Goal: Find specific page/section: Find specific page/section

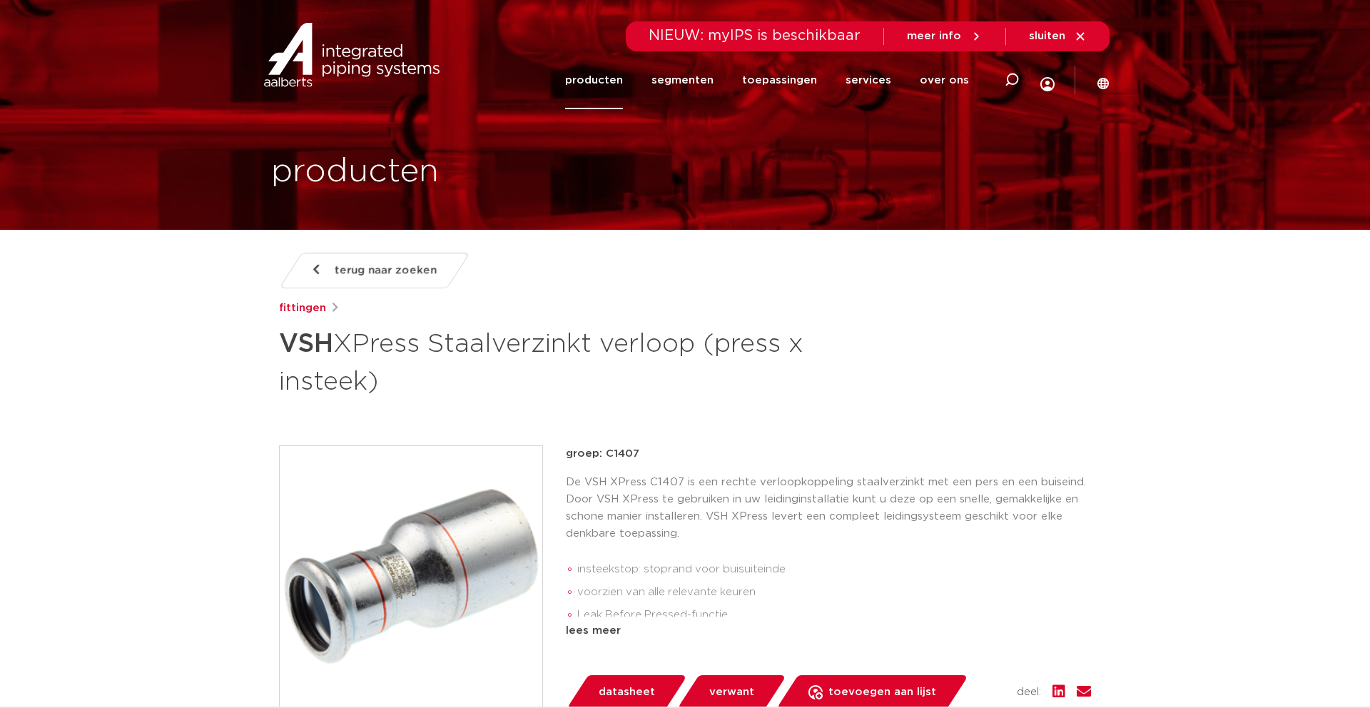
click at [623, 77] on link "producten" at bounding box center [594, 80] width 58 height 58
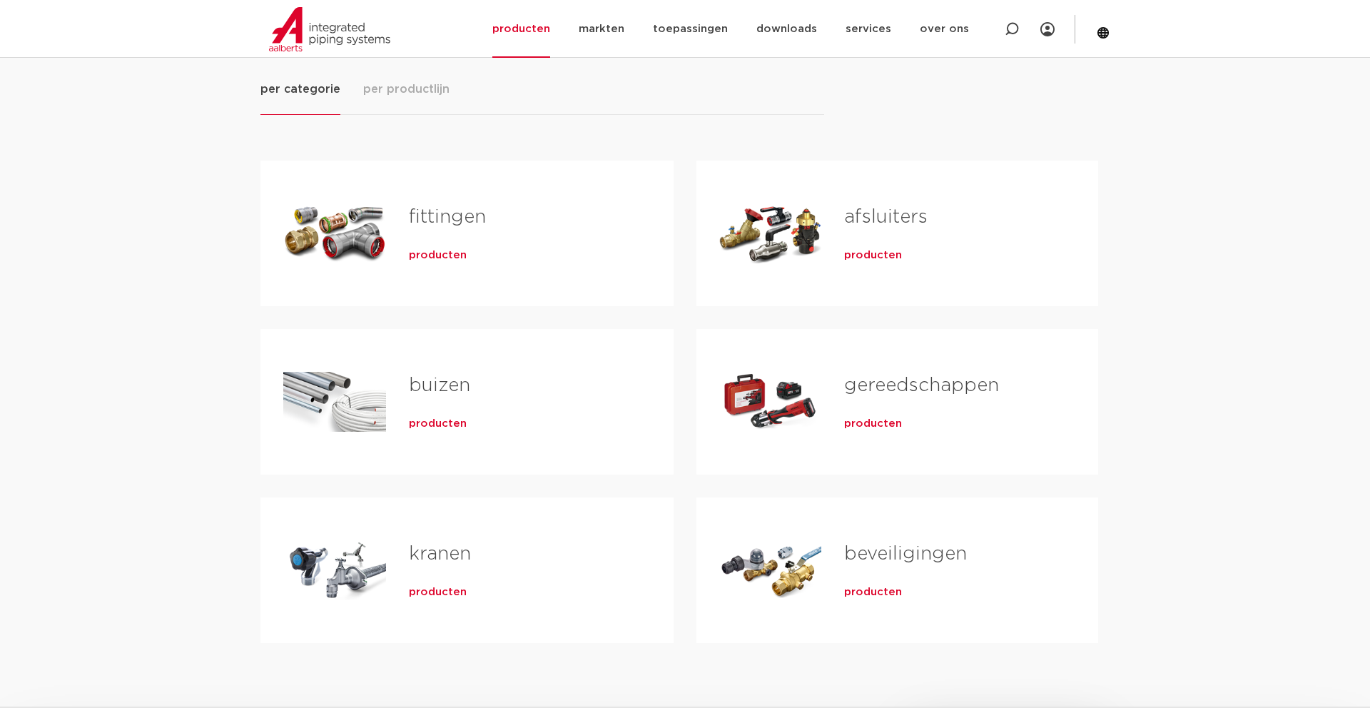
scroll to position [193, 0]
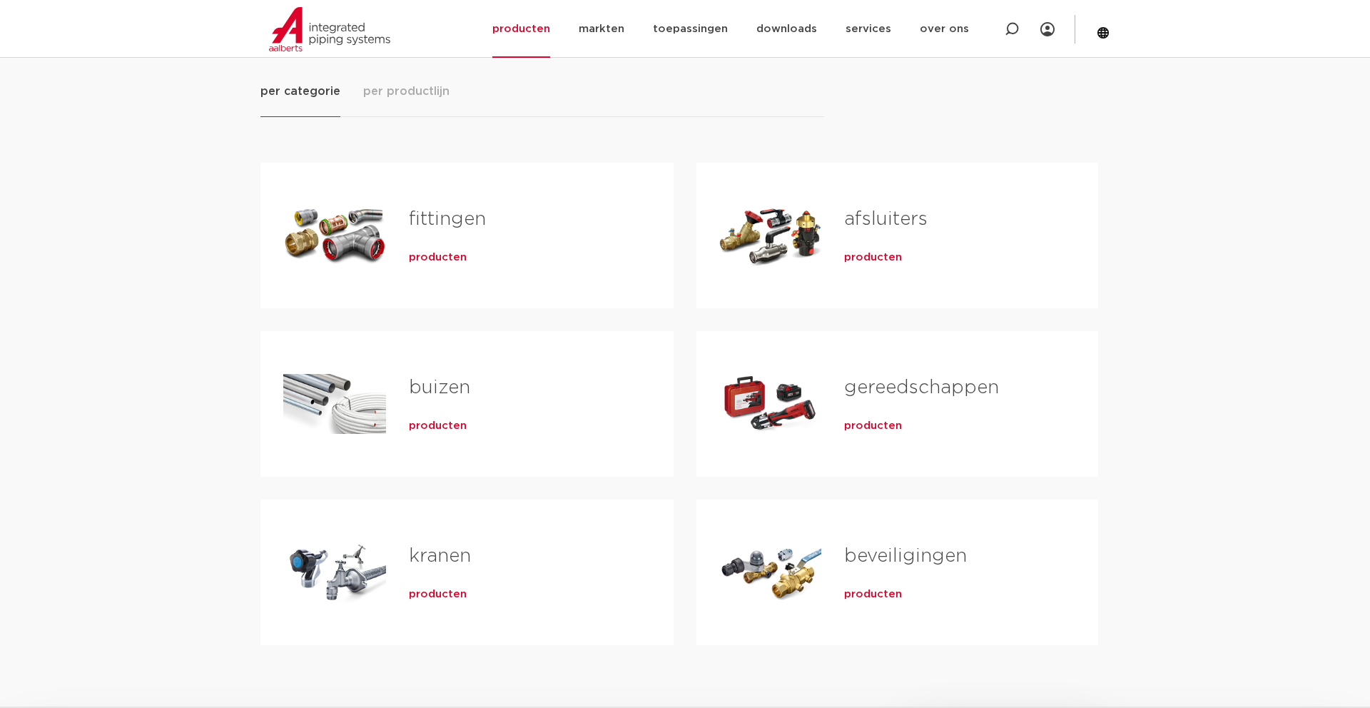
click at [420, 255] on span "producten" at bounding box center [438, 258] width 58 height 14
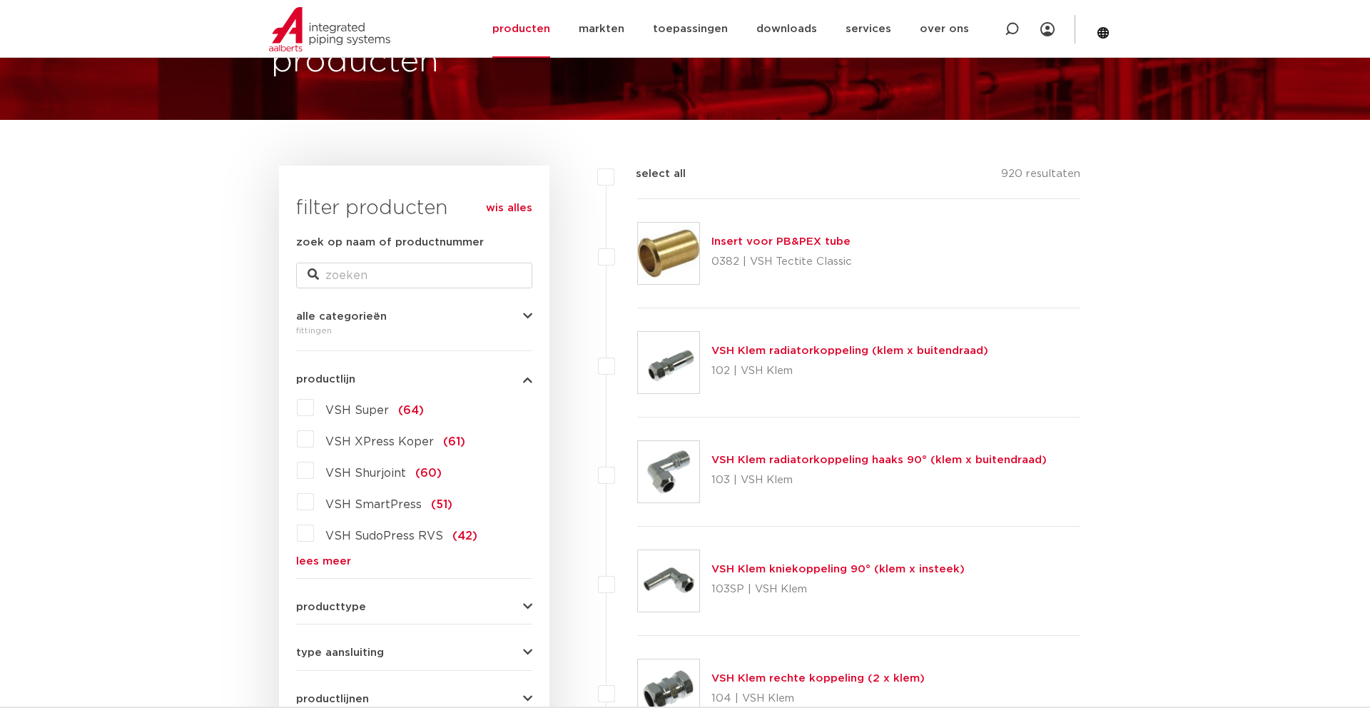
scroll to position [129, 0]
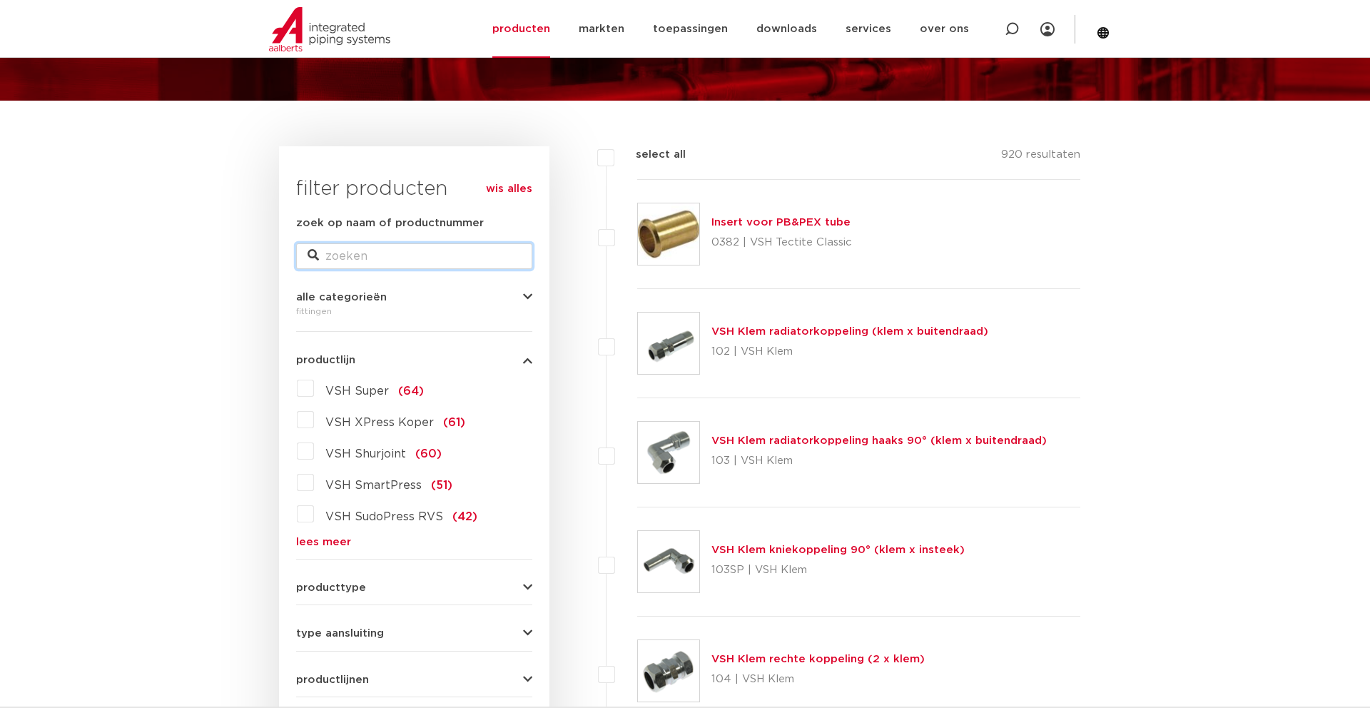
click at [333, 258] on input "zoek op naam of productnummer" at bounding box center [414, 256] width 236 height 26
type input "verloop"
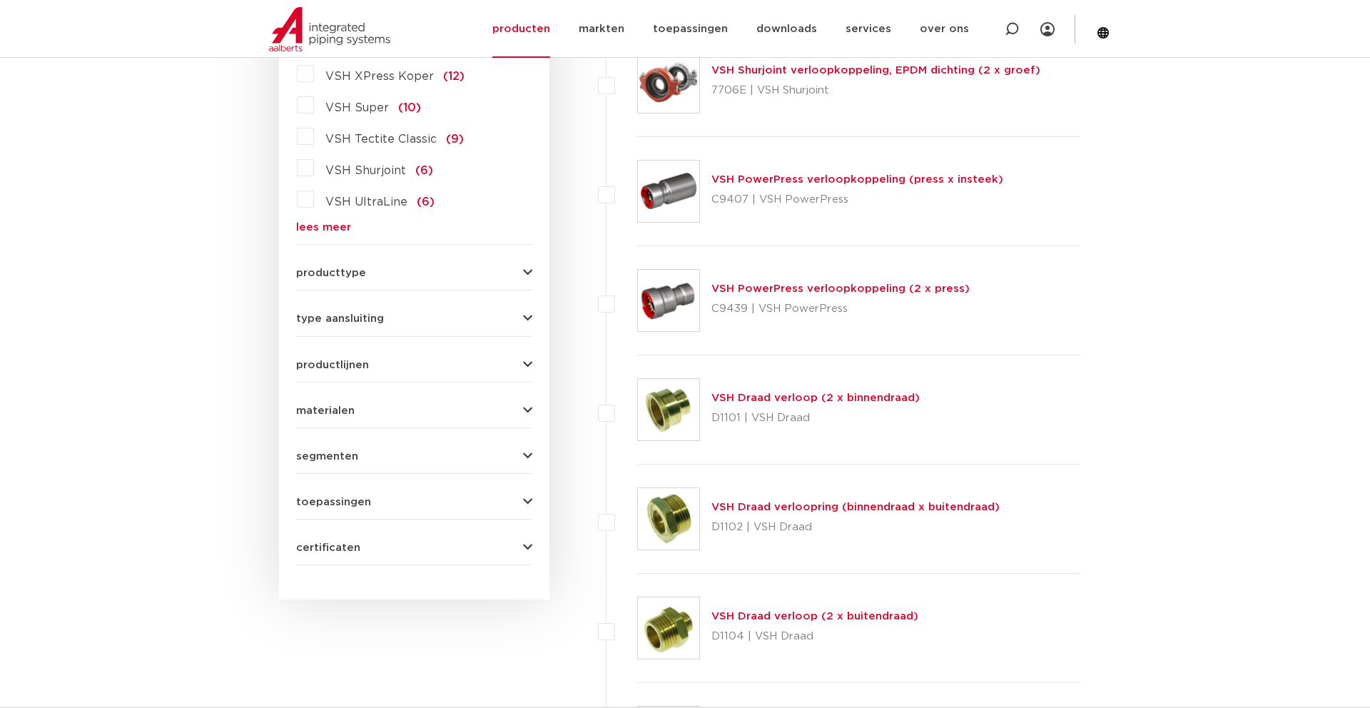
scroll to position [759, 0]
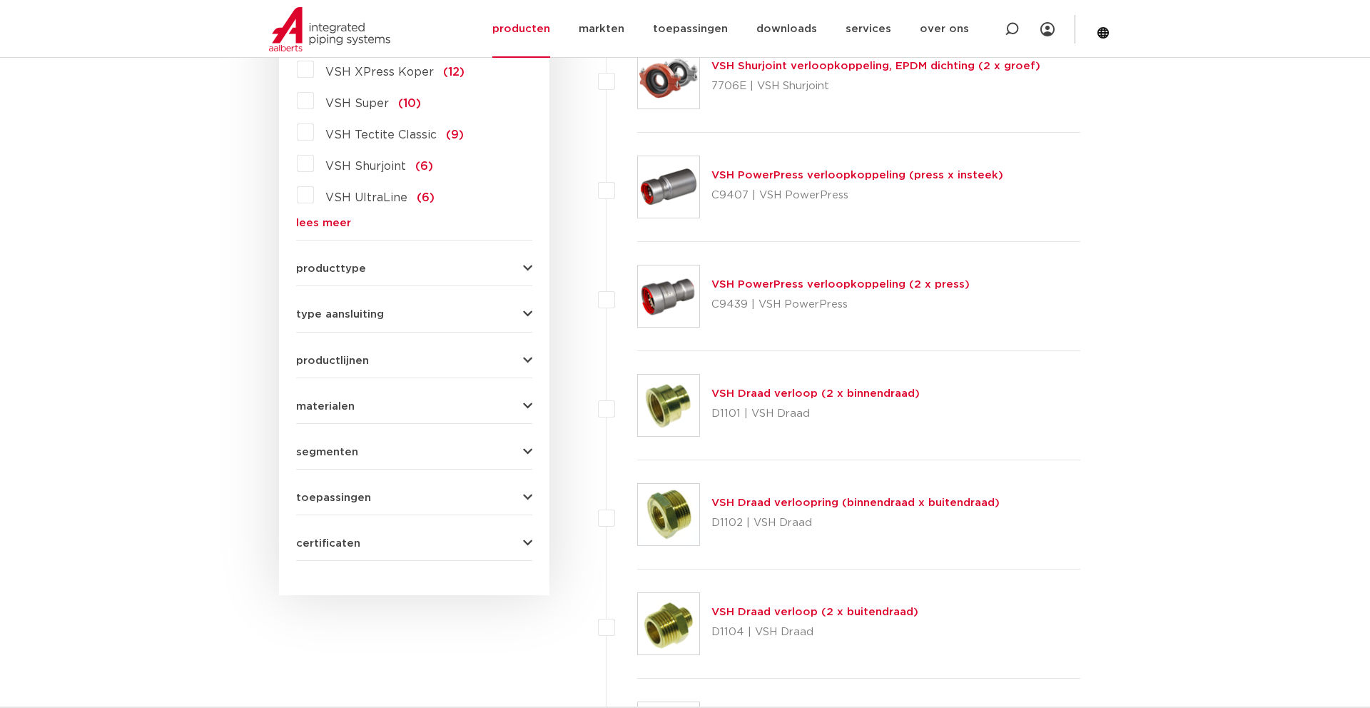
click at [772, 504] on link "VSH Draad verloopring (binnendraad x buitendraad)" at bounding box center [856, 502] width 288 height 11
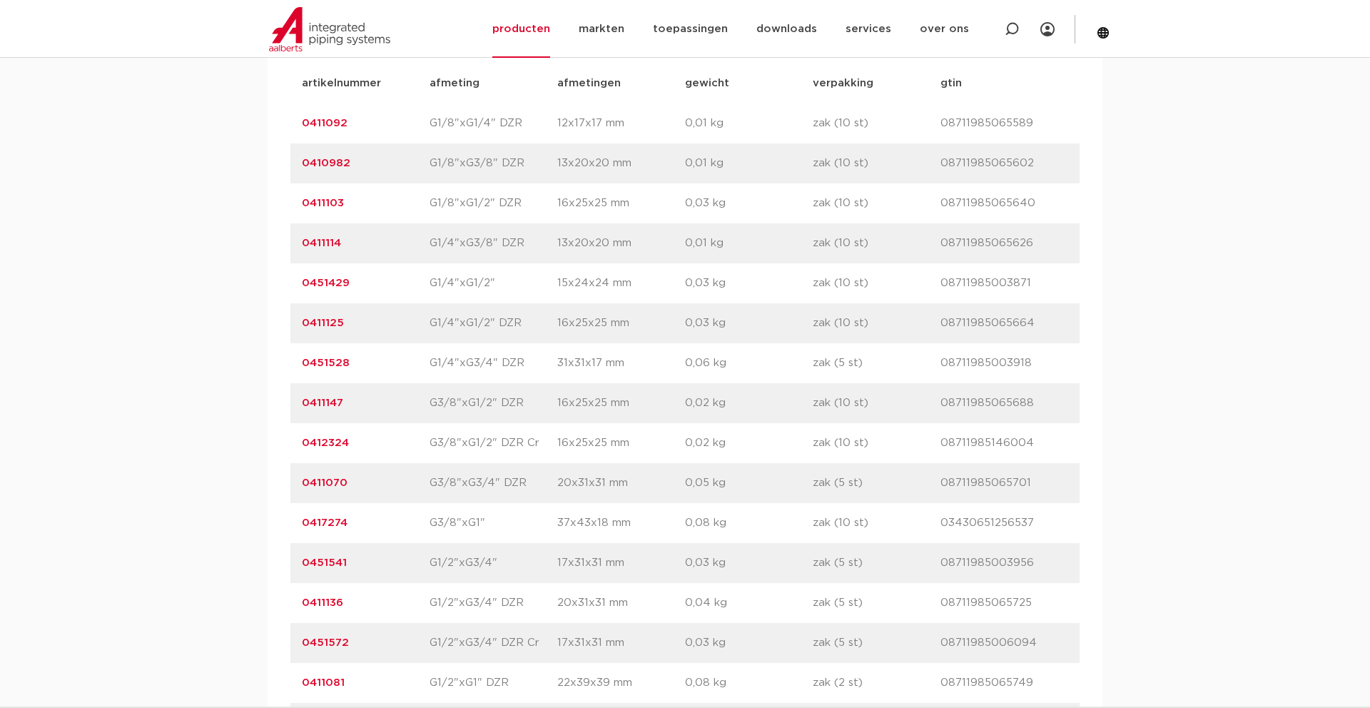
scroll to position [1032, 0]
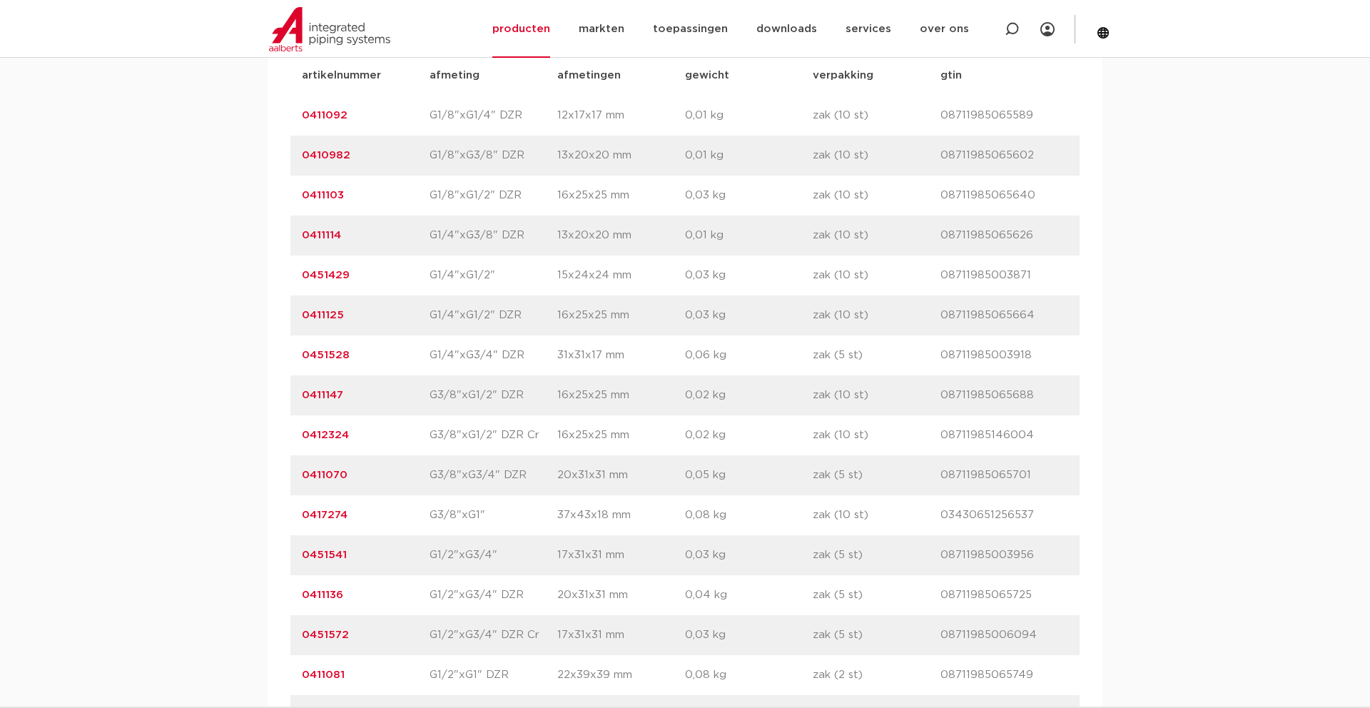
click at [309, 554] on link "0451541" at bounding box center [324, 555] width 45 height 11
